Goal: Find specific page/section: Find specific page/section

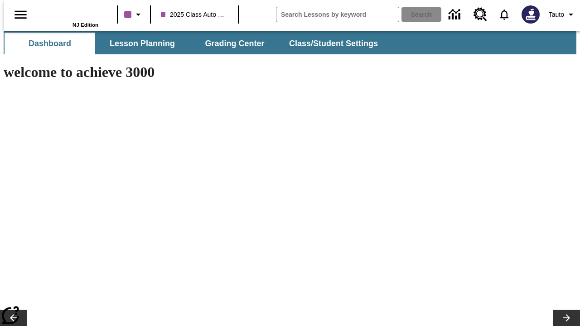
type input "-1"
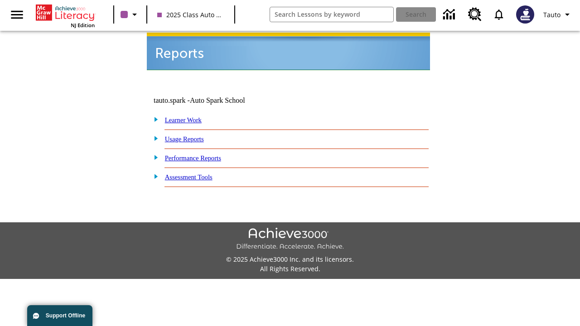
click at [188, 116] on link "Learner Work" at bounding box center [183, 119] width 37 height 7
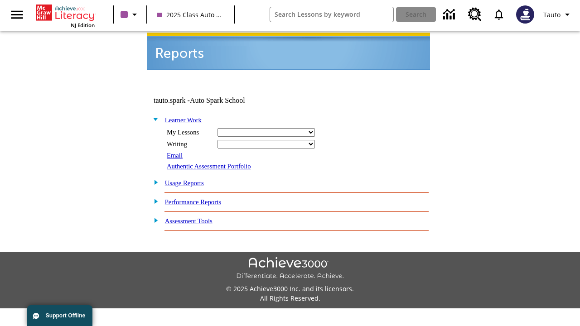
click at [190, 179] on link "Usage Reports" at bounding box center [184, 182] width 39 height 7
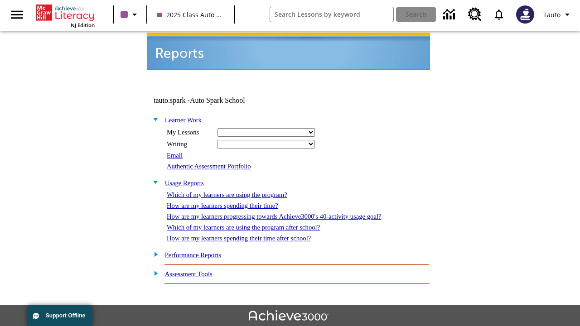
click at [202, 252] on link "Performance Reports" at bounding box center [193, 255] width 56 height 7
